Goal: Book appointment/travel/reservation

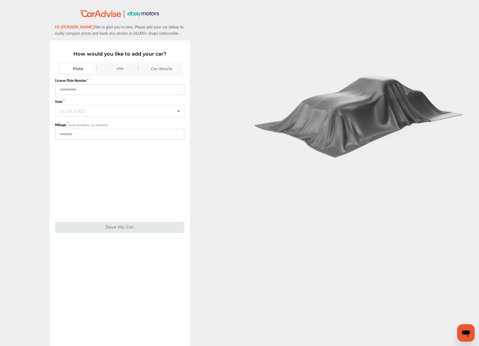
click at [121, 70] on div "VIN" at bounding box center [120, 68] width 36 height 9
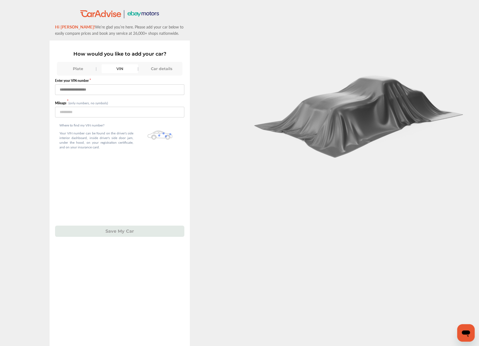
click at [124, 90] on input "text" at bounding box center [119, 89] width 129 height 11
click at [79, 69] on div "Plate" at bounding box center [78, 68] width 36 height 9
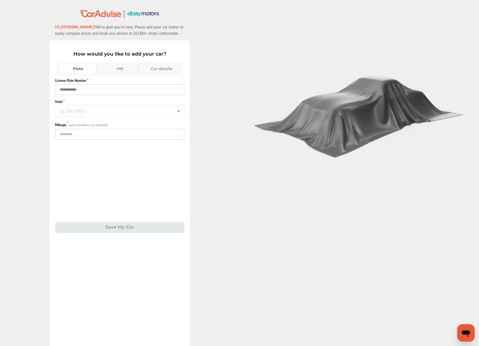
click at [94, 90] on input "text" at bounding box center [119, 89] width 129 height 11
type input "******"
type input "***"
click at [116, 134] on input "number" at bounding box center [119, 134] width 129 height 11
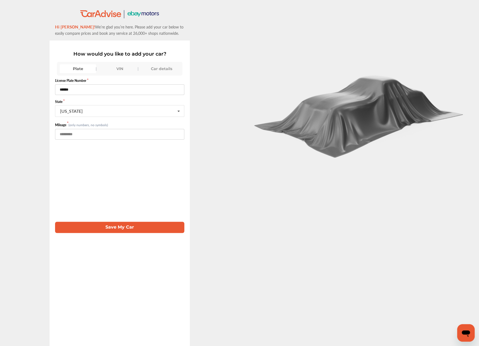
type input "******"
click at [122, 227] on button "Save My Car" at bounding box center [119, 227] width 129 height 11
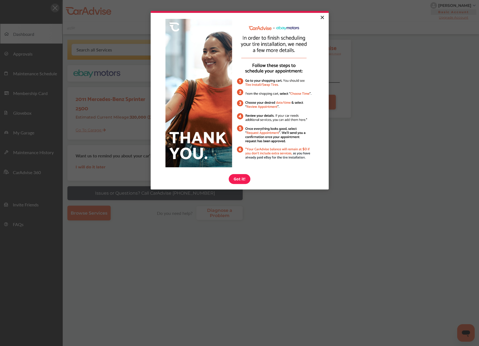
click at [323, 18] on link "×" at bounding box center [322, 18] width 10 height 10
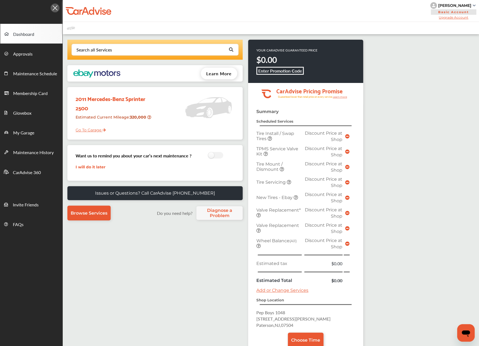
scroll to position [82, 0]
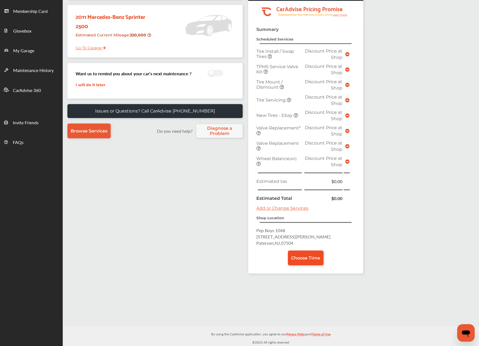
click at [306, 255] on span "Choose Time" at bounding box center [305, 257] width 29 height 5
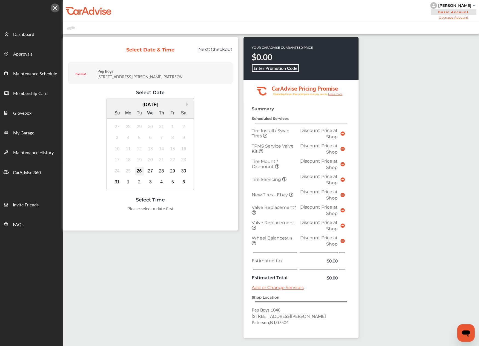
click at [141, 170] on div "26" at bounding box center [139, 171] width 9 height 9
click at [150, 171] on div "27" at bounding box center [150, 171] width 9 height 9
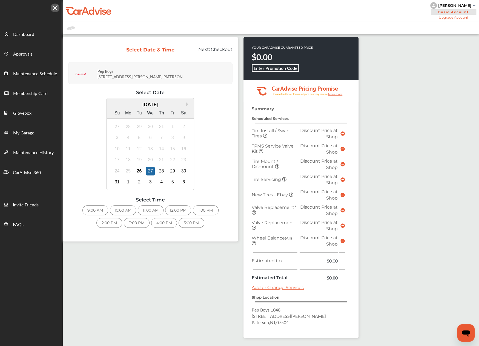
click at [95, 208] on div "9:00 AM" at bounding box center [95, 210] width 26 height 10
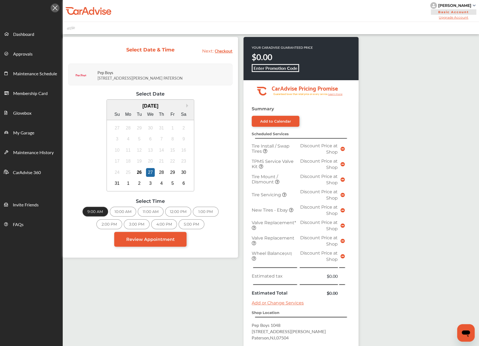
click at [129, 223] on div "3:00 PM" at bounding box center [137, 224] width 26 height 10
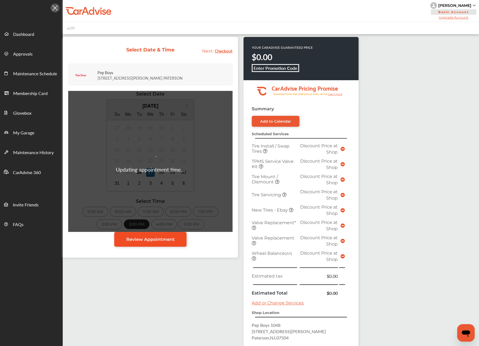
click at [152, 239] on span "Review Appointment" at bounding box center [150, 239] width 48 height 5
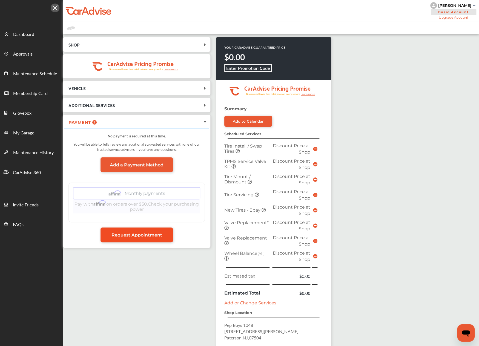
click at [134, 237] on link "Request Appointment" at bounding box center [136, 234] width 72 height 15
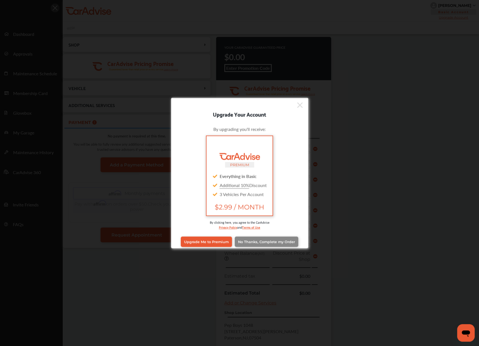
click at [240, 241] on span "No Thanks, Complete my Order" at bounding box center [266, 242] width 57 height 4
